Goal: Book appointment/travel/reservation

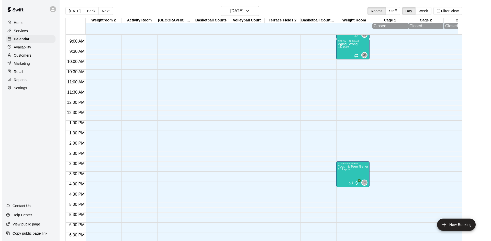
scroll to position [154, 0]
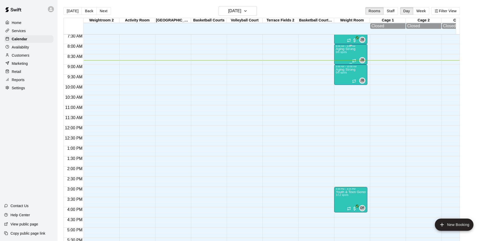
click at [348, 54] on div "Aging Strong 0/6 spots" at bounding box center [346, 168] width 20 height 241
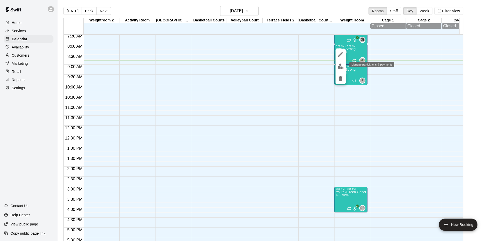
click at [342, 66] on img "edit" at bounding box center [341, 67] width 6 height 6
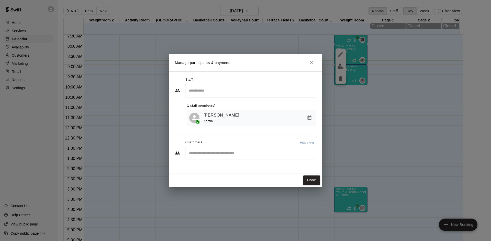
click at [245, 157] on div "​" at bounding box center [250, 153] width 131 height 13
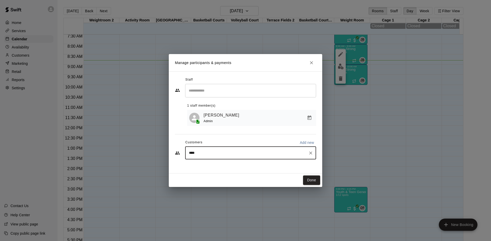
type input "*****"
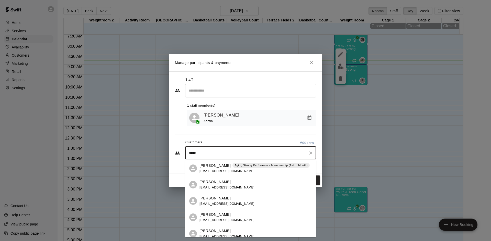
click at [254, 173] on div "James Sheldon Aging Strong Performance Membership (1st of Month) jsheldon134@gm…" at bounding box center [254, 168] width 110 height 11
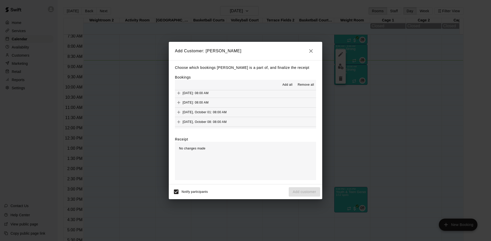
scroll to position [256, 0]
click at [246, 106] on div "Wednesday, September 10: 08:00 AM (Current)" at bounding box center [210, 109] width 71 height 8
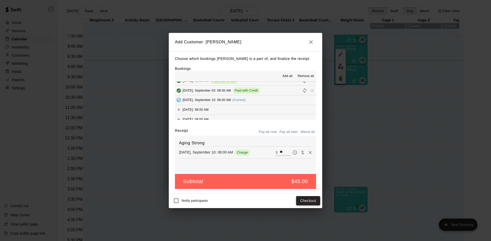
click at [300, 198] on button "Checkout" at bounding box center [308, 201] width 24 height 9
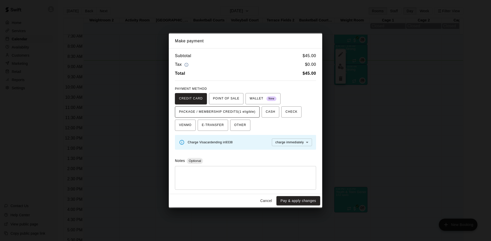
click at [248, 109] on span "PACKAGE / MEMBERSHIP CREDITS (1 eligible)" at bounding box center [217, 112] width 76 height 8
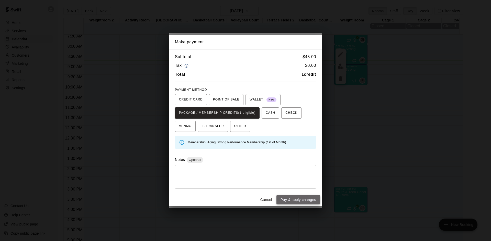
click at [284, 199] on button "Pay & apply changes" at bounding box center [298, 199] width 44 height 9
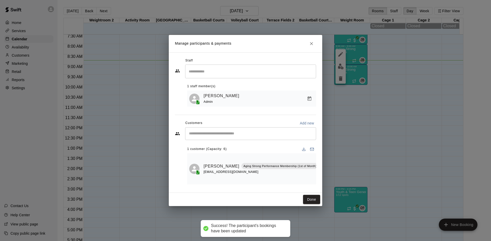
scroll to position [0, 0]
click at [248, 135] on input "Start typing to search customers..." at bounding box center [250, 133] width 126 height 5
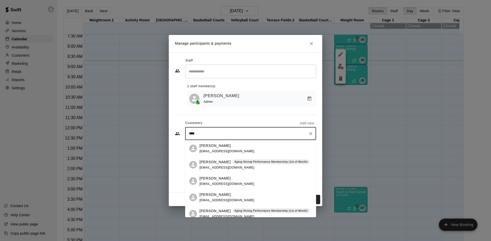
click at [267, 134] on input "****" at bounding box center [246, 133] width 119 height 5
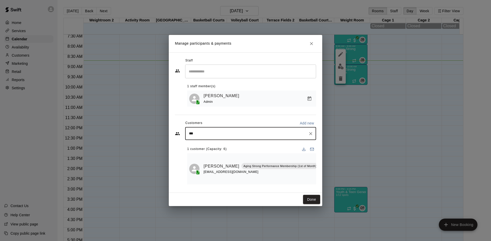
type input "****"
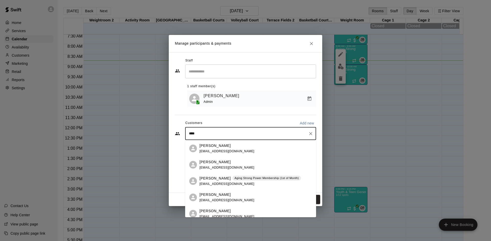
click at [269, 181] on div "Mike Tierney Aging Strong Power Membership (1st of Month) michaelrtierney@gmail…" at bounding box center [249, 181] width 101 height 11
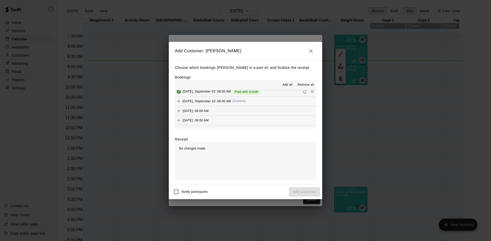
scroll to position [256, 0]
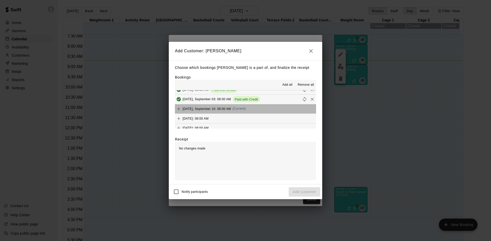
click at [257, 112] on button "Wednesday, September 10: 08:00 AM (Current)" at bounding box center [245, 109] width 141 height 9
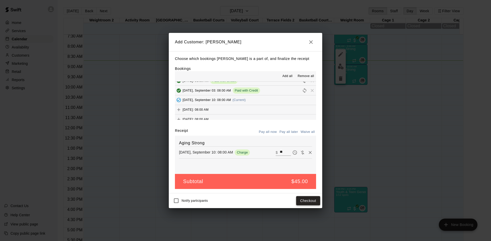
click at [307, 202] on button "Checkout" at bounding box center [308, 201] width 24 height 9
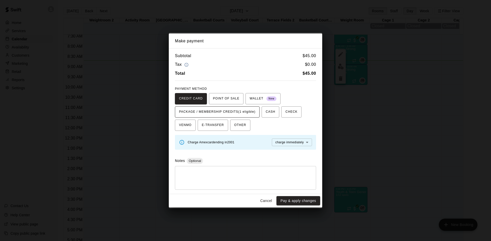
click at [251, 115] on span "PACKAGE / MEMBERSHIP CREDITS (1 eligible)" at bounding box center [217, 112] width 76 height 8
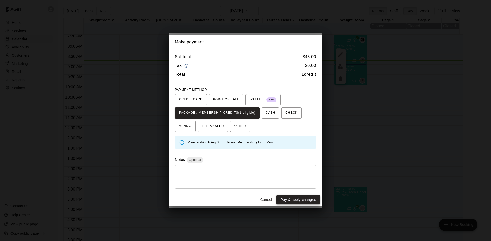
click at [286, 200] on button "Pay & apply changes" at bounding box center [298, 199] width 44 height 9
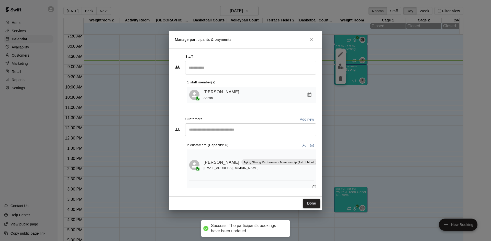
click at [311, 205] on button "Done" at bounding box center [311, 203] width 17 height 9
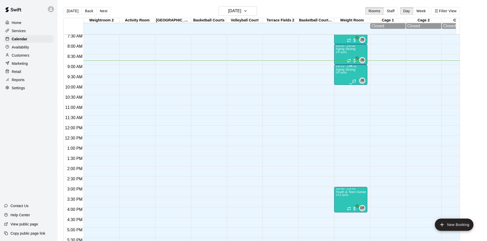
click at [348, 74] on div "Aging Strong 0/6 spots" at bounding box center [346, 188] width 20 height 241
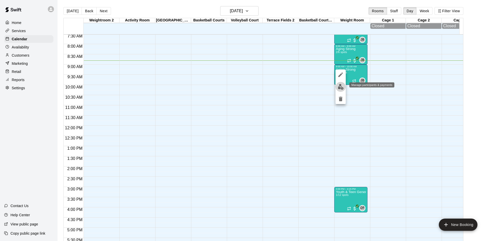
click at [342, 84] on img "edit" at bounding box center [341, 87] width 6 height 6
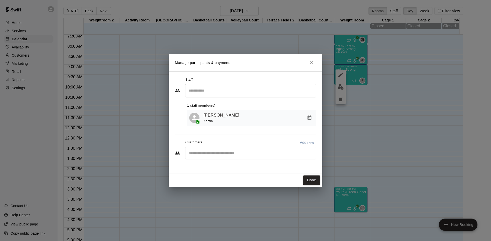
drag, startPoint x: 238, startPoint y: 153, endPoint x: 242, endPoint y: 152, distance: 4.1
click at [242, 152] on input "Start typing to search customers..." at bounding box center [250, 153] width 126 height 5
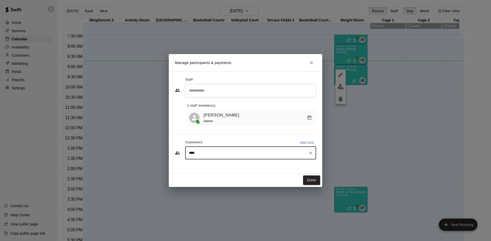
type input "*****"
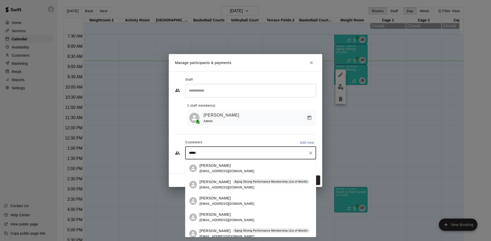
click at [234, 232] on p "Aging Strong Performance Membership (1st of Month)" at bounding box center [270, 231] width 73 height 4
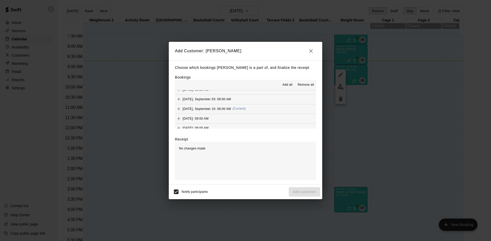
click at [256, 110] on button "Wednesday, September 10: 09:00 AM (Current)" at bounding box center [245, 109] width 141 height 9
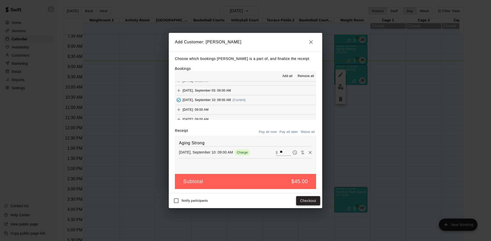
click at [303, 202] on button "Checkout" at bounding box center [308, 201] width 24 height 9
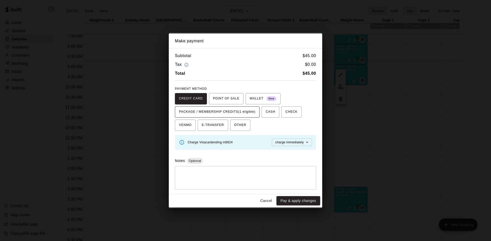
click at [246, 109] on span "PACKAGE / MEMBERSHIP CREDITS (1 eligible)" at bounding box center [217, 112] width 76 height 8
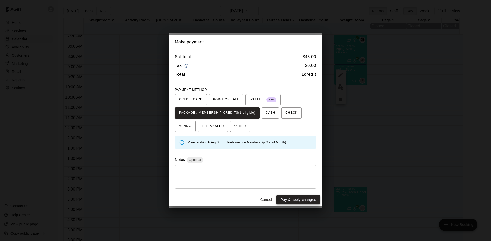
click at [287, 198] on button "Pay & apply changes" at bounding box center [298, 199] width 44 height 9
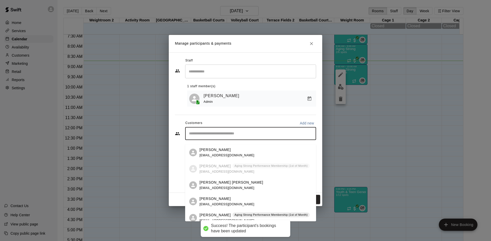
click at [244, 136] on input "Start typing to search customers..." at bounding box center [250, 133] width 126 height 5
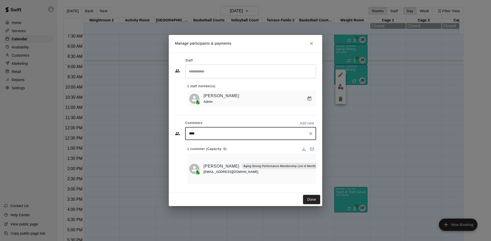
type input "*****"
click at [235, 170] on span "patticallahan48@yahoo.com" at bounding box center [226, 172] width 55 height 4
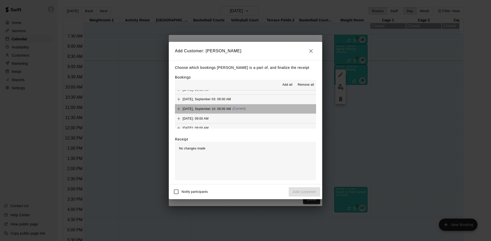
click at [246, 112] on div "Wednesday, September 10: 09:00 AM (Current)" at bounding box center [210, 109] width 71 height 8
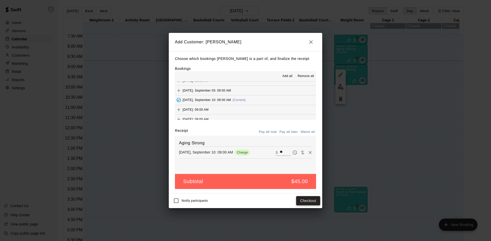
click at [309, 203] on button "Checkout" at bounding box center [308, 201] width 24 height 9
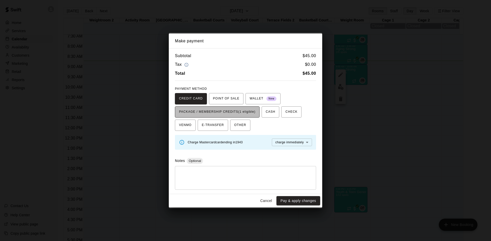
click at [249, 113] on span "PACKAGE / MEMBERSHIP CREDITS (1 eligible)" at bounding box center [217, 112] width 76 height 8
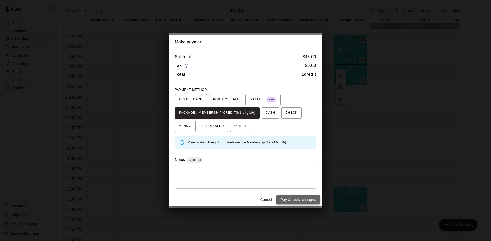
click at [285, 200] on button "Pay & apply changes" at bounding box center [298, 199] width 44 height 9
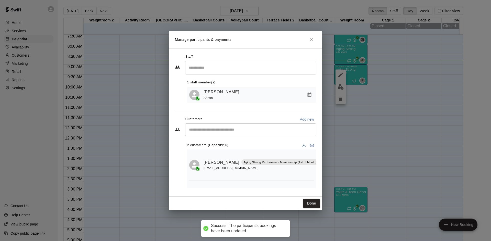
scroll to position [0, 0]
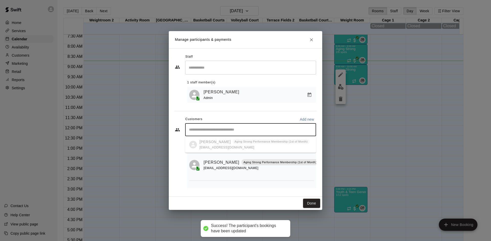
click at [249, 129] on input "Start typing to search customers..." at bounding box center [250, 130] width 126 height 5
type input "*****"
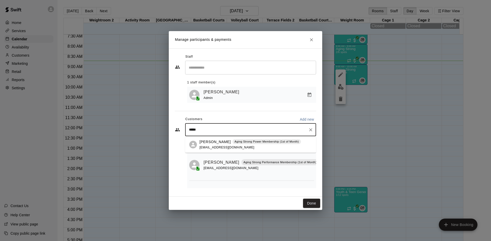
click at [247, 145] on div "Terry DeWitt Aging Strong Power Membership (1st of Month) rwd3038@aol.com" at bounding box center [249, 145] width 101 height 11
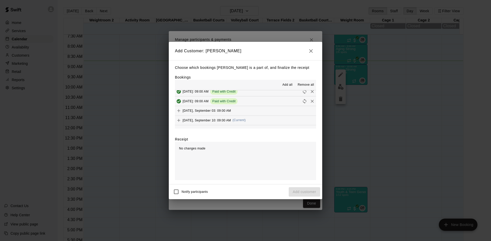
scroll to position [256, 0]
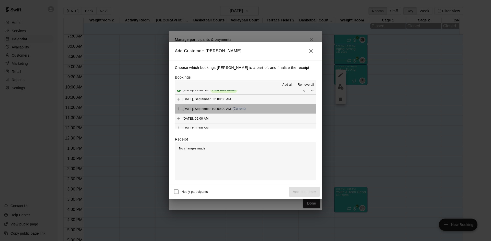
drag, startPoint x: 248, startPoint y: 107, endPoint x: 255, endPoint y: 126, distance: 20.0
click at [246, 107] on div "Wednesday, September 10: 09:00 AM (Current)" at bounding box center [210, 109] width 71 height 8
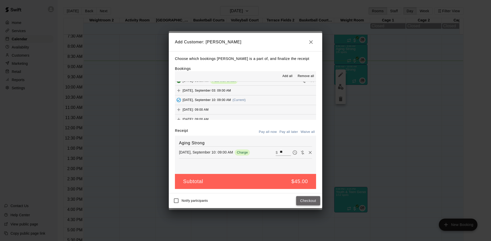
click at [306, 199] on button "Checkout" at bounding box center [308, 201] width 24 height 9
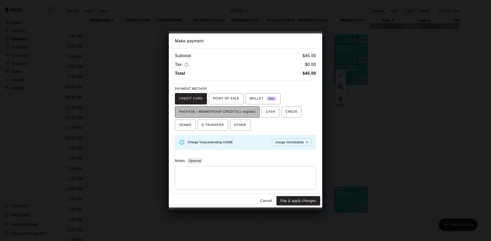
click at [255, 111] on span "PACKAGE / MEMBERSHIP CREDITS (1 eligible)" at bounding box center [217, 112] width 76 height 8
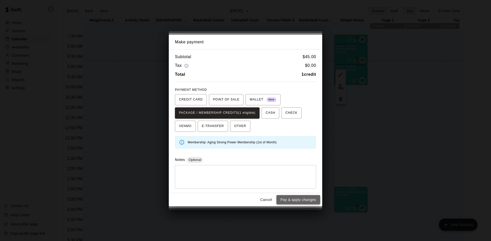
click at [286, 198] on button "Pay & apply changes" at bounding box center [298, 199] width 44 height 9
